Goal: Task Accomplishment & Management: Manage account settings

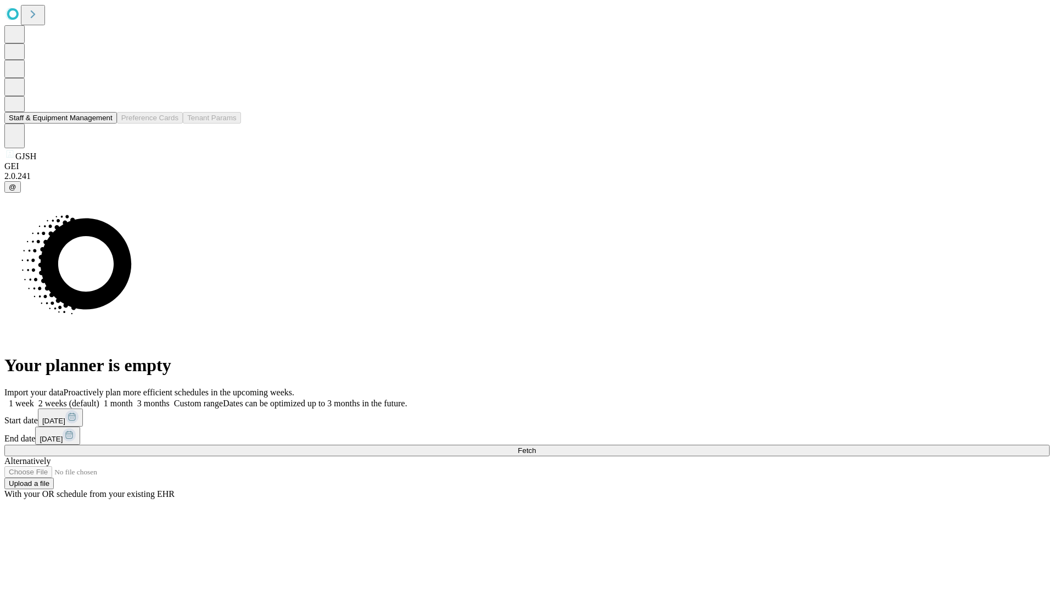
click at [105, 124] on button "Staff & Equipment Management" at bounding box center [60, 118] width 113 height 12
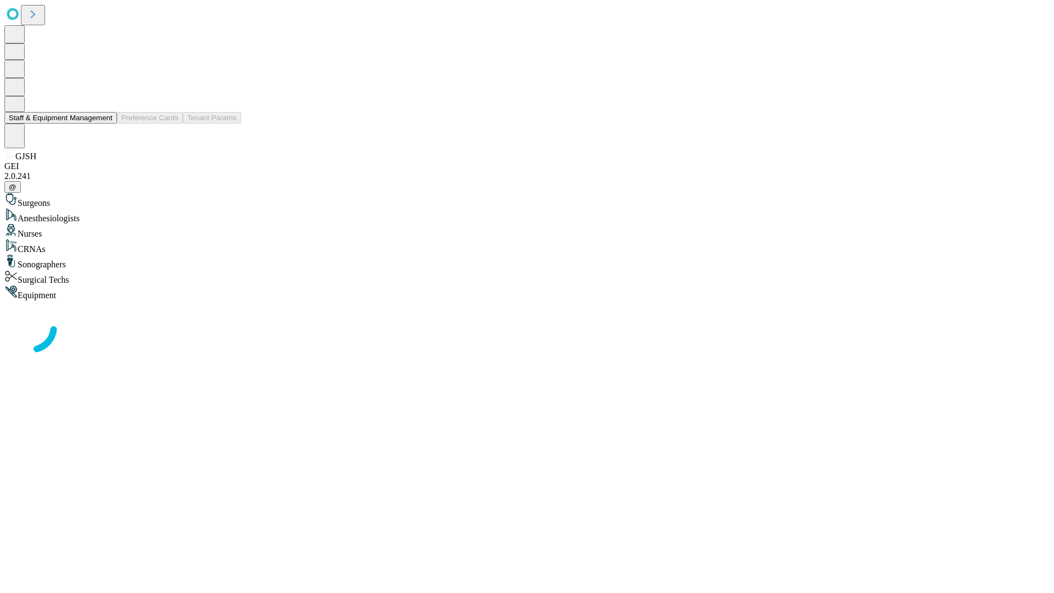
click at [105, 124] on button "Staff & Equipment Management" at bounding box center [60, 118] width 113 height 12
